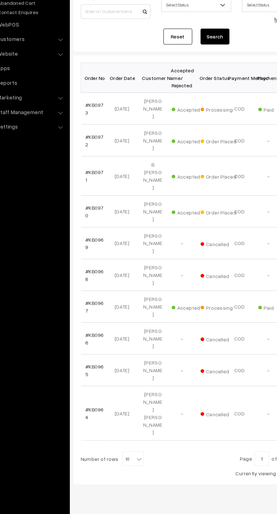
click at [97, 173] on link "#KB0972" at bounding box center [95, 178] width 14 height 11
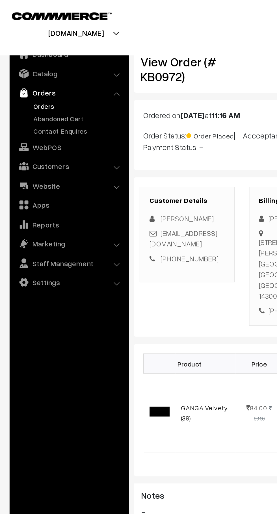
click at [36, 68] on link "Abandoned Cart" at bounding box center [46, 70] width 56 height 6
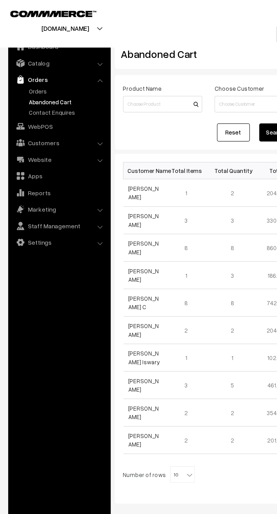
click at [32, 62] on link "Orders" at bounding box center [46, 63] width 56 height 6
